Goal: Task Accomplishment & Management: Complete application form

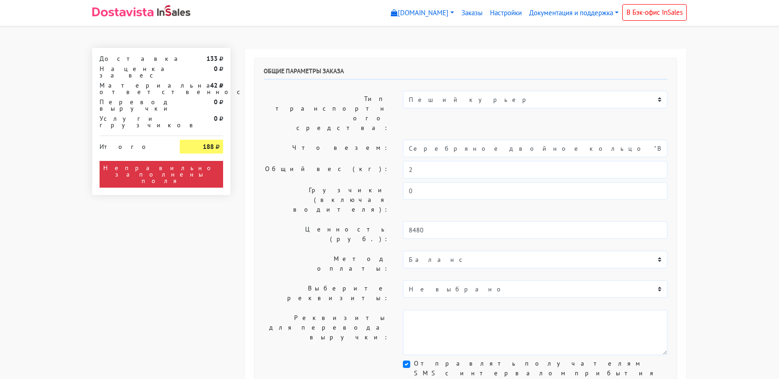
select select "11:00"
select select "21:00"
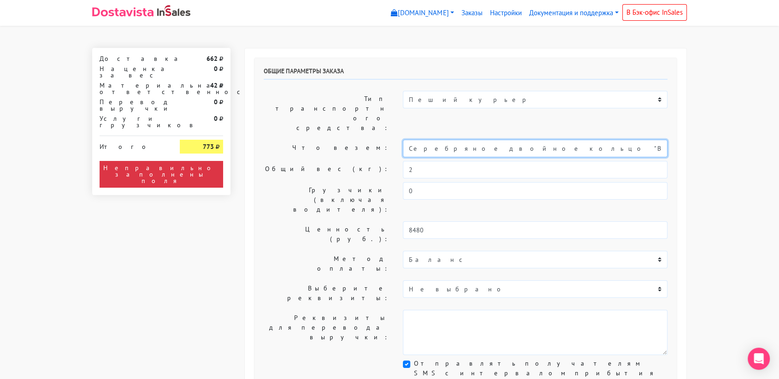
click at [489, 140] on input "Серебряное двойное кольцо "Bubble" с горным хрусталем (17)" at bounding box center [535, 149] width 265 height 18
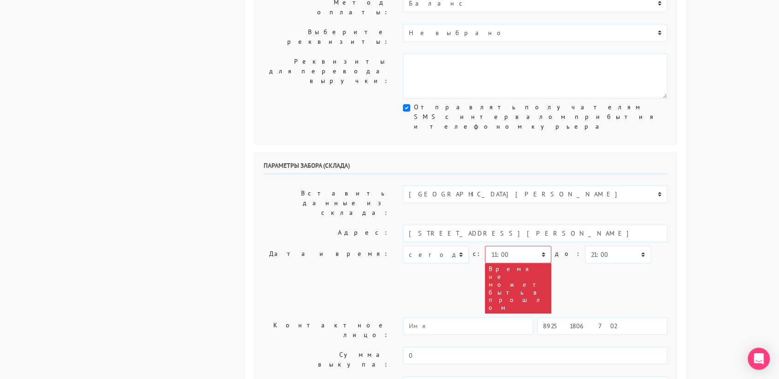
scroll to position [258, 0]
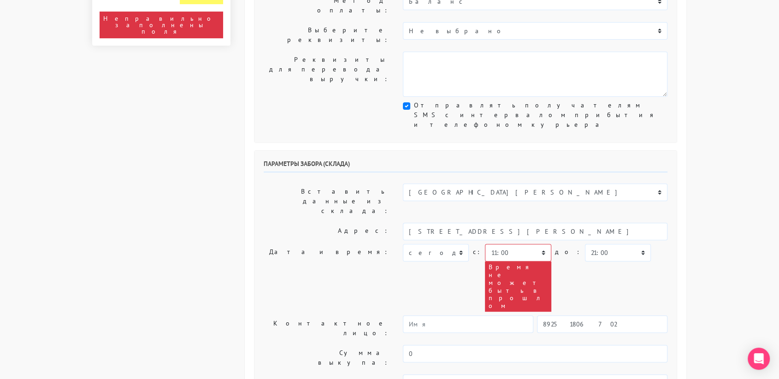
type input "украшение"
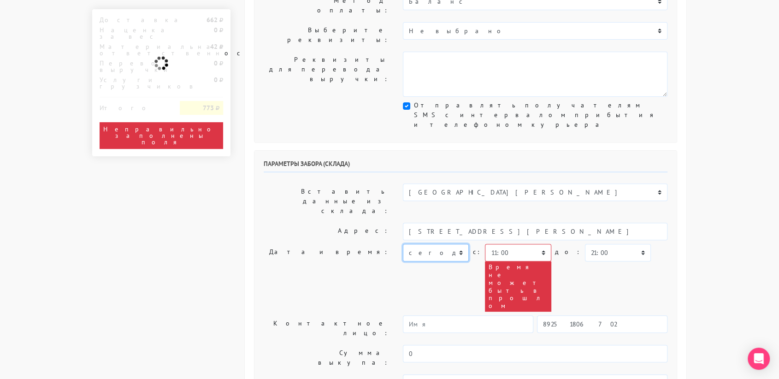
click at [457, 244] on select "[DATE] [DATE] [DATE] [DATE] [DATE] [DATE] [DATE] [DATE] [DATE]" at bounding box center [436, 253] width 66 height 18
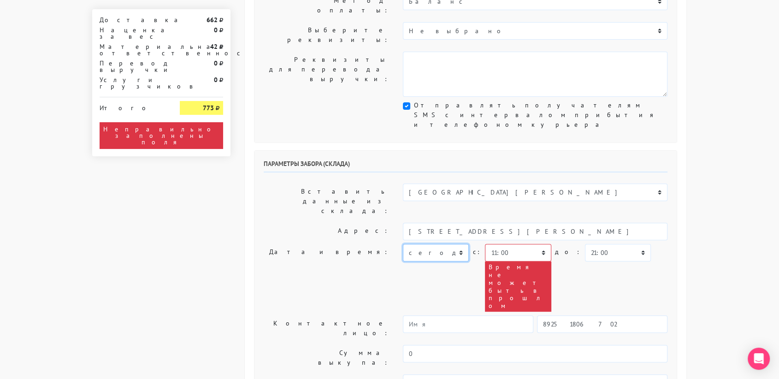
select select "[DATE]"
click at [403, 244] on select "[DATE] [DATE] [DATE] [DATE] [DATE] [DATE] [DATE] [DATE] [DATE]" at bounding box center [436, 253] width 66 height 18
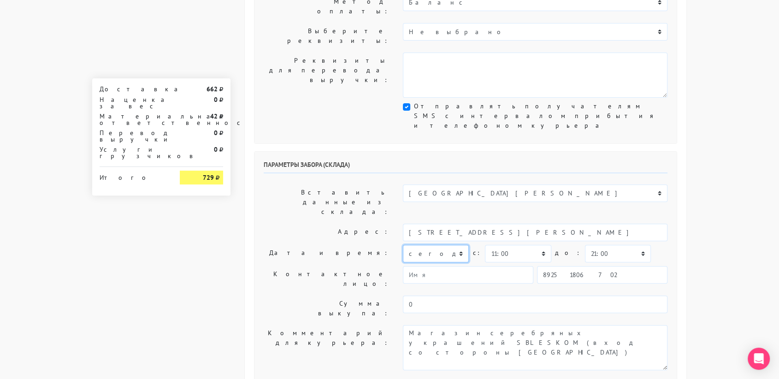
scroll to position [248, 0]
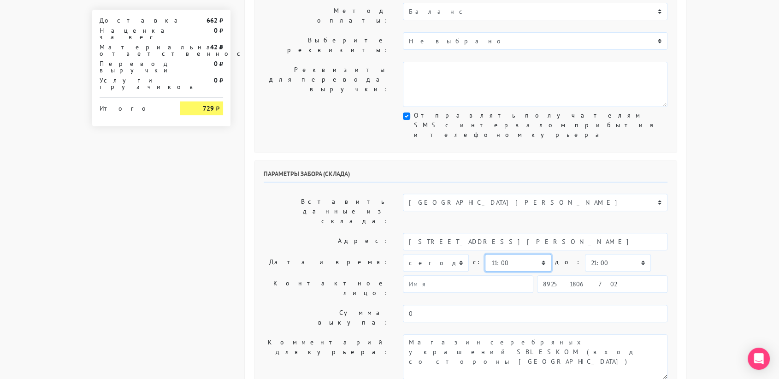
click at [507, 254] on select "00:00 00:30 01:00 01:30 02:00 02:30 03:00 03:30 04:00 04:30 05:00 05:30 06:00 0…" at bounding box center [518, 263] width 66 height 18
click at [485, 254] on select "00:00 00:30 01:00 01:30 02:00 02:30 03:00 03:30 04:00 04:30 05:00 05:30 06:00 0…" at bounding box center [518, 263] width 66 height 18
click at [607, 254] on select "00:00 00:30 01:00 01:30 02:00 02:30 03:00 03:30 04:00 04:30 05:00 05:30 06:00 0…" at bounding box center [618, 263] width 66 height 18
select select "11:30"
click at [585, 254] on select "00:00 00:30 01:00 01:30 02:00 02:30 03:00 03:30 04:00 04:30 05:00 05:30 06:00 0…" at bounding box center [618, 263] width 66 height 18
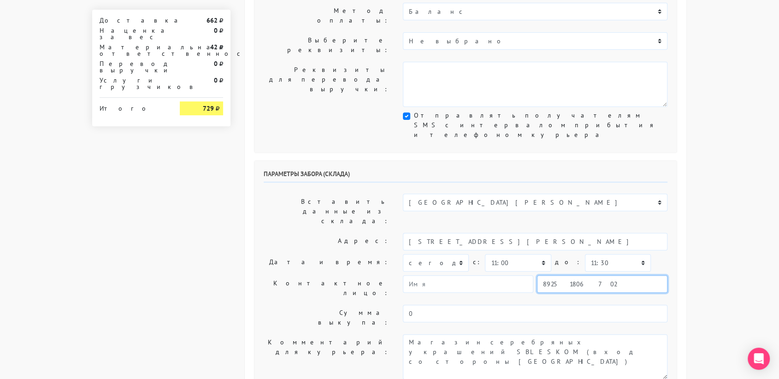
click at [592, 275] on input "89251806702" at bounding box center [602, 284] width 130 height 18
type input "8"
type input "9234448187"
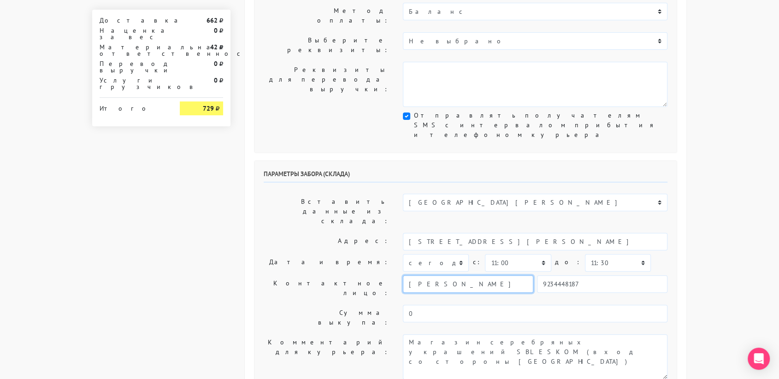
click at [479, 275] on input "[PERSON_NAME]" at bounding box center [468, 284] width 130 height 18
type input "В"
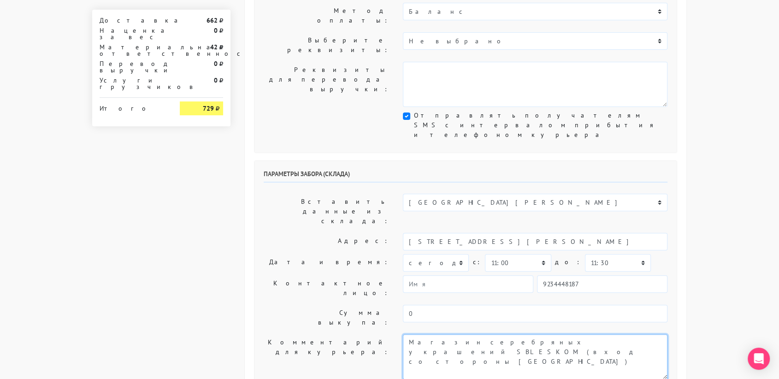
click at [535, 334] on textarea "Магазин серебряных украшений SBLESKOM (вход со стороны [GEOGRAPHIC_DATA])" at bounding box center [535, 356] width 265 height 45
click at [341, 334] on label "Комментарий для курьера:" at bounding box center [326, 356] width 139 height 45
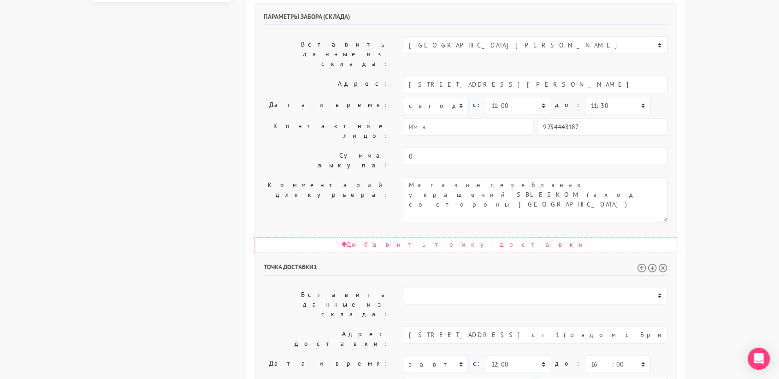
scroll to position [406, 0]
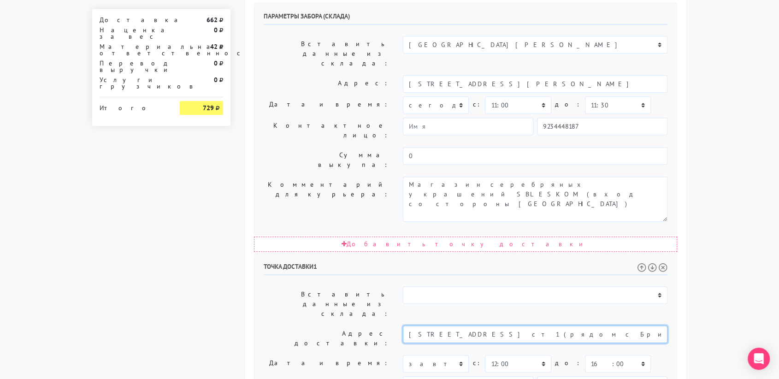
click at [627, 325] on input "[STREET_ADDRESS] ст1 (рядом с Бристоль черная дверь, нужно позвонить в звонок)" at bounding box center [535, 334] width 265 height 18
drag, startPoint x: 664, startPoint y: 195, endPoint x: 491, endPoint y: 192, distance: 172.4
click at [491, 325] on input "[STREET_ADDRESS] ст1 (рядом с Бристоль черная дверь, нужно позвонить в звонок)" at bounding box center [535, 334] width 265 height 18
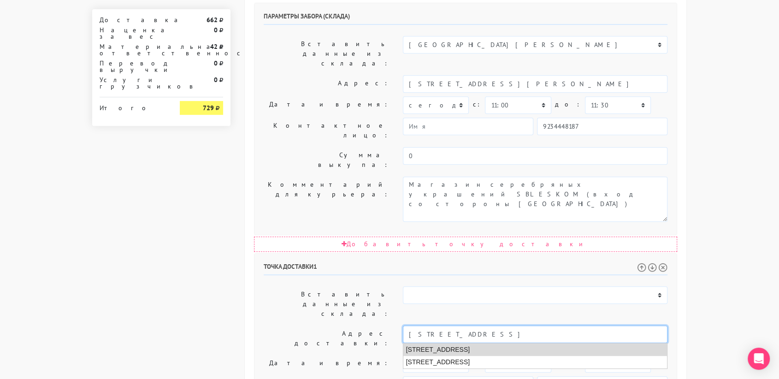
click at [499, 343] on li "[STREET_ADDRESS]" at bounding box center [535, 349] width 264 height 12
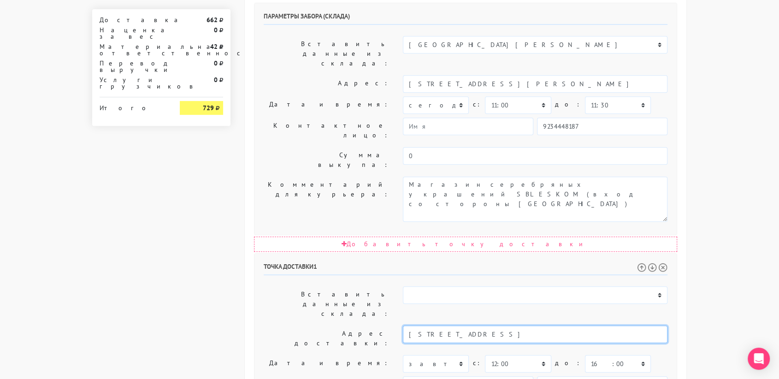
type input "[STREET_ADDRESS]"
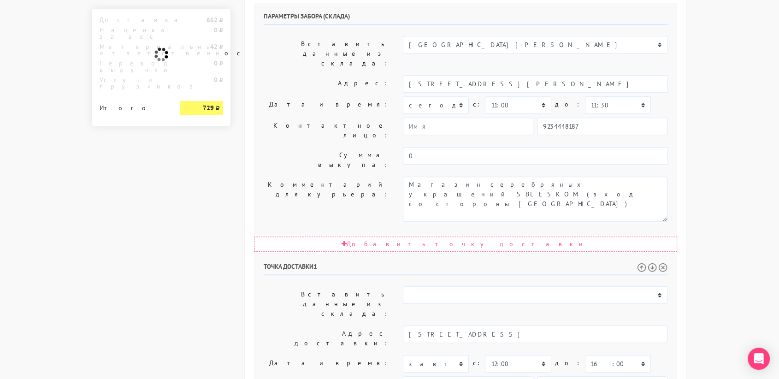
drag, startPoint x: 473, startPoint y: 285, endPoint x: 406, endPoint y: 254, distance: 74.5
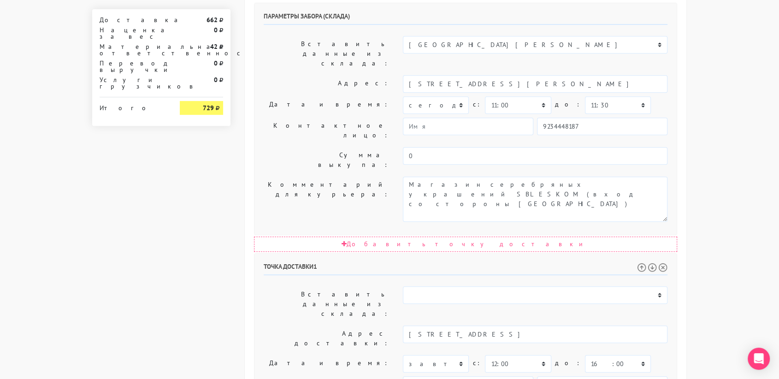
type textarea "Позвонить получателю за 1 час. Заказ тг Получатель: [PERSON_NAME] 89530634509"
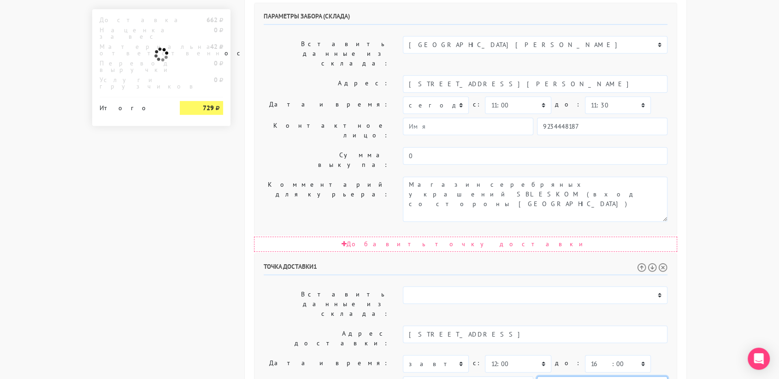
click at [601, 376] on input "89095210171" at bounding box center [602, 385] width 130 height 18
type input "89530634509"
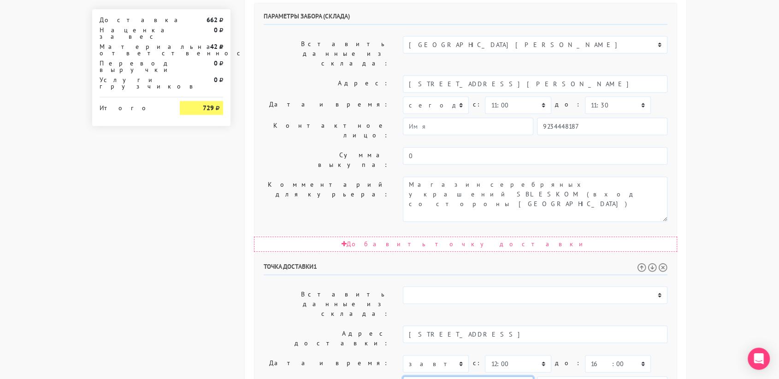
click at [490, 376] on input "[PERSON_NAME]" at bounding box center [468, 385] width 130 height 18
type input "[PERSON_NAME]"
drag, startPoint x: 454, startPoint y: 276, endPoint x: 385, endPoint y: 263, distance: 69.9
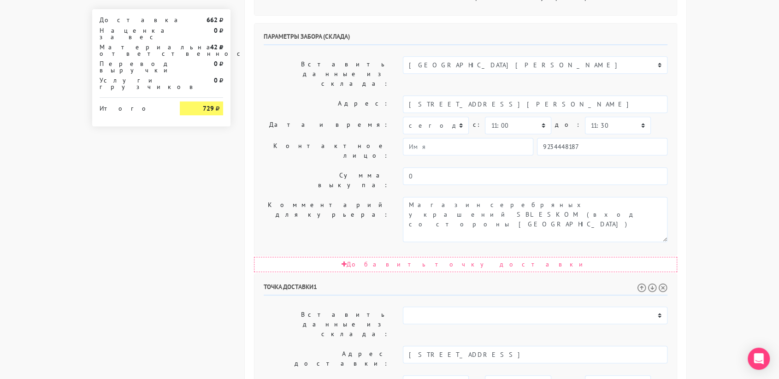
scroll to position [0, 0]
drag, startPoint x: 450, startPoint y: 295, endPoint x: 399, endPoint y: 284, distance: 51.9
paste textarea "(рядом с Бристоль черная дверь, нужно позвонить в звонок)"
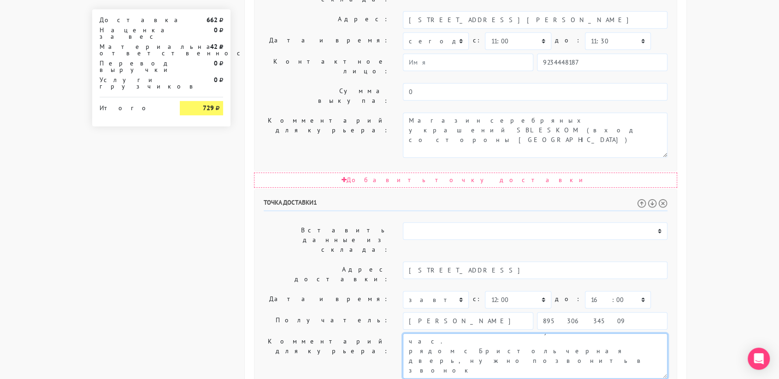
scroll to position [469, 0]
type textarea "Позвонить получателю за 1 час. рядом с Бристоль черная дверь, нужно позвонить в…"
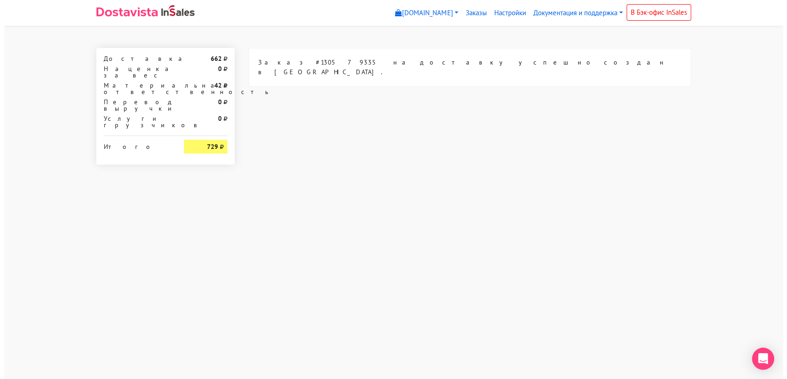
scroll to position [0, 0]
